Goal: Answer question/provide support: Share knowledge or assist other users

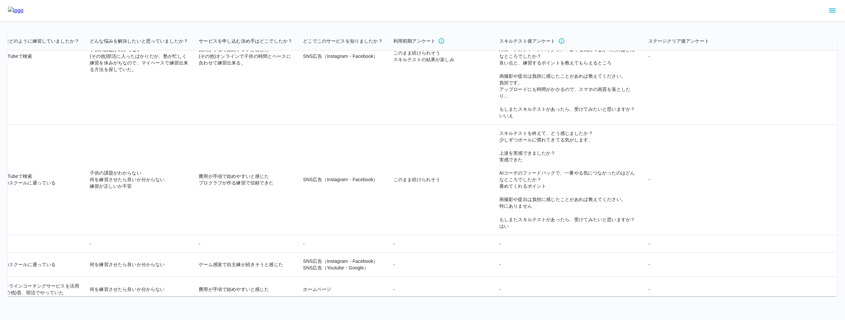
scroll to position [12000, 1375]
click at [829, 11] on icon "sidemenu" at bounding box center [832, 11] width 8 height 8
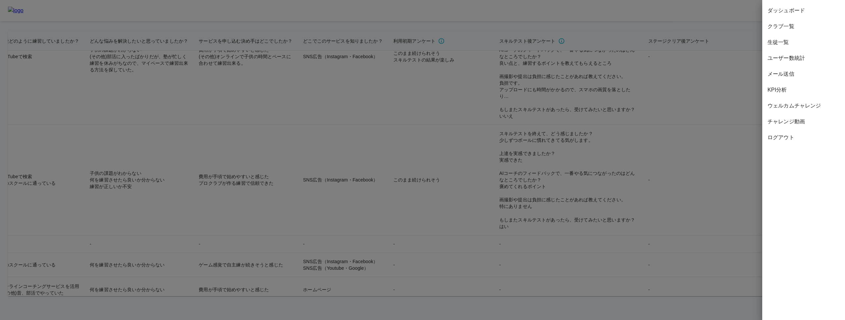
click at [798, 103] on span "ウェルカムチャレンジ" at bounding box center [803, 106] width 72 height 8
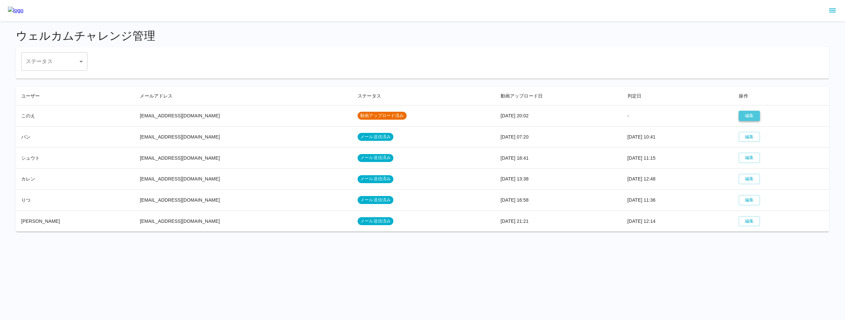
click at [738, 114] on button "編集" at bounding box center [748, 116] width 21 height 10
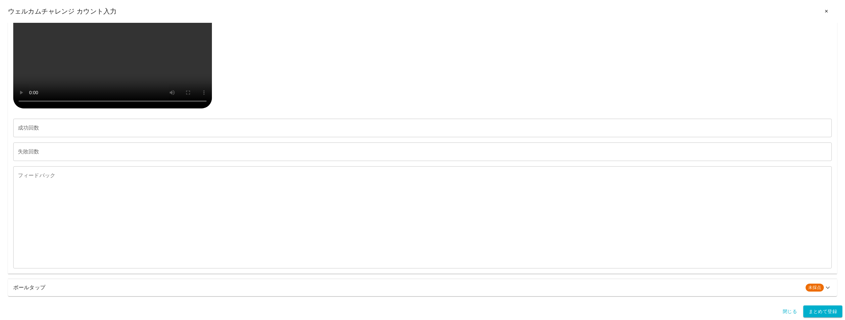
scroll to position [541, 0]
click at [113, 288] on h6 "ボールタップ" at bounding box center [406, 287] width 787 height 9
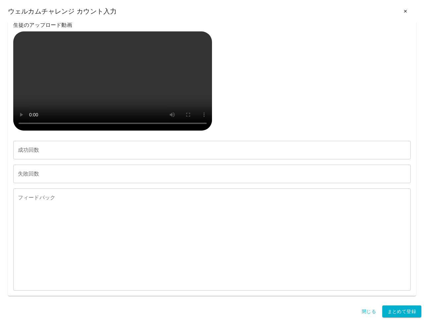
scroll to position [1210, 0]
click at [300, 63] on div "生徒のアップロード動画" at bounding box center [211, 77] width 397 height 113
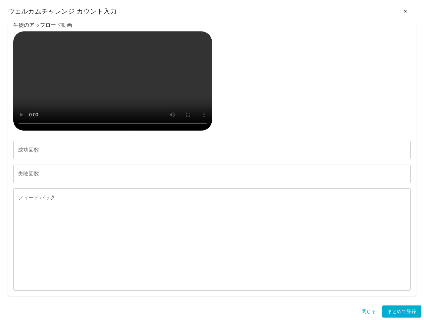
click at [315, 133] on div "生徒のアップロード動画" at bounding box center [211, 77] width 397 height 113
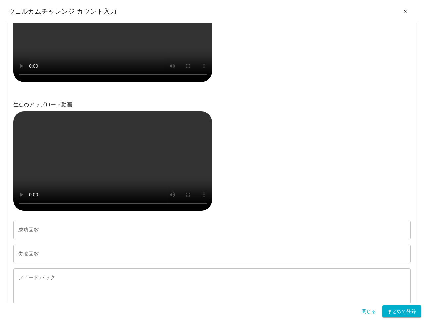
scroll to position [0, 0]
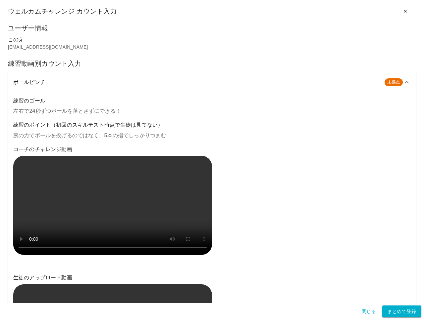
click at [404, 80] on icon at bounding box center [406, 82] width 8 height 8
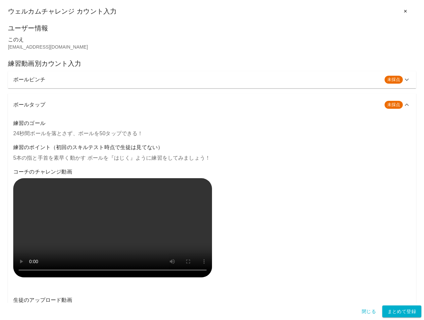
click at [405, 104] on icon at bounding box center [406, 105] width 4 height 2
